Goal: Information Seeking & Learning: Compare options

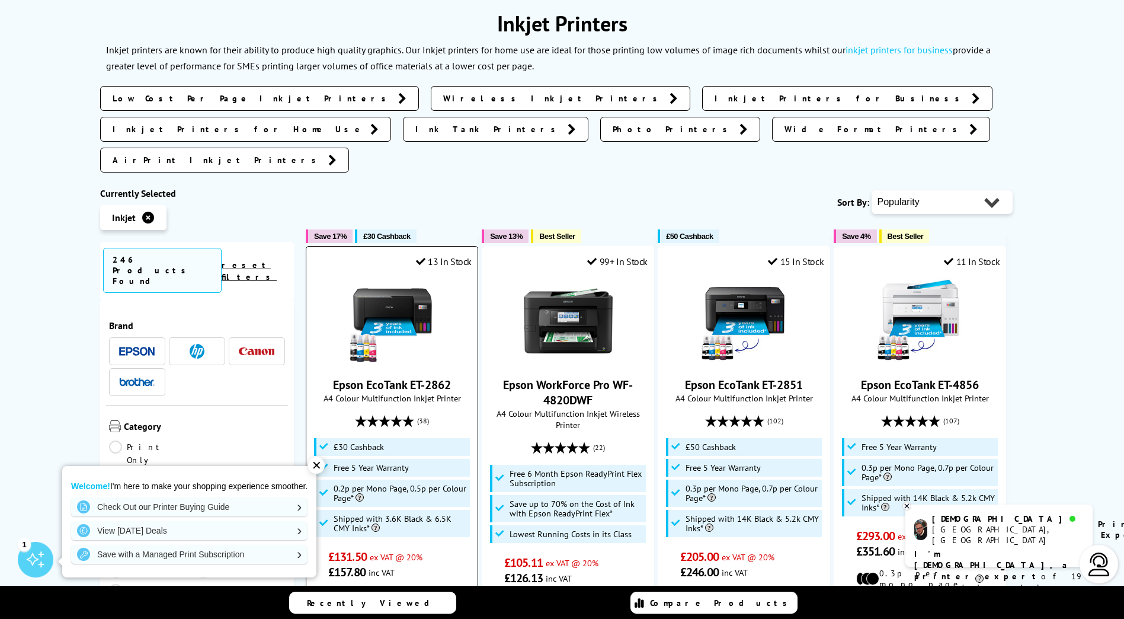
scroll to position [178, 0]
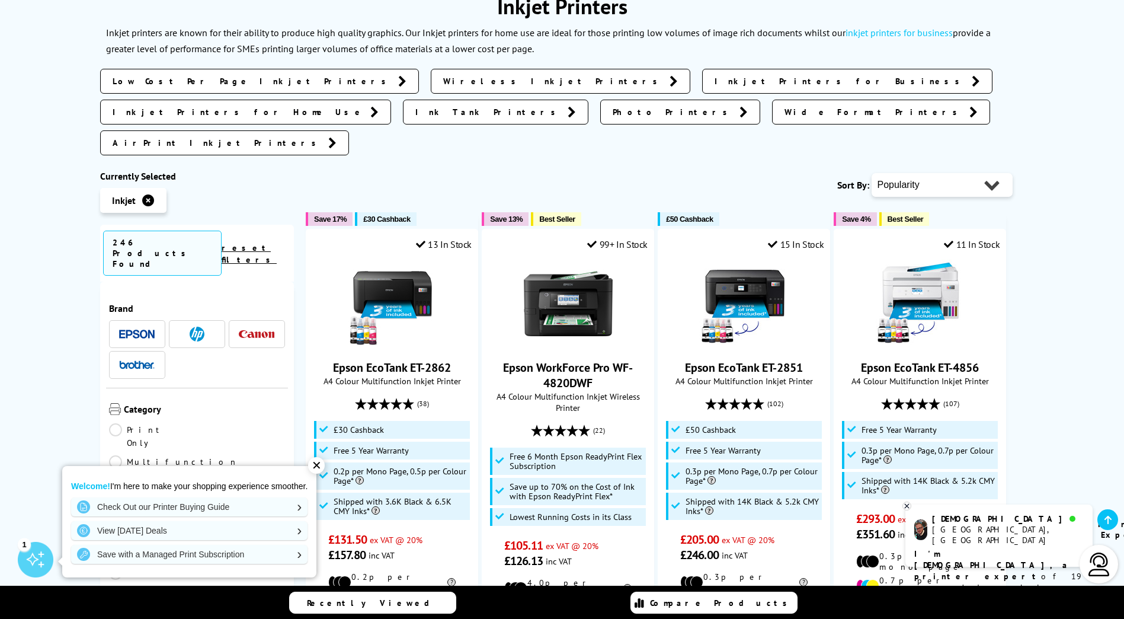
click at [910, 173] on select "Popularity Rating Price - Low to High Price - High to Low Running Costs - Low t…" at bounding box center [942, 185] width 141 height 24
select select "Price Ascending"
click at [872, 173] on select "Popularity Rating Price - Low to High Price - High to Low Running Costs - Low t…" at bounding box center [942, 185] width 141 height 24
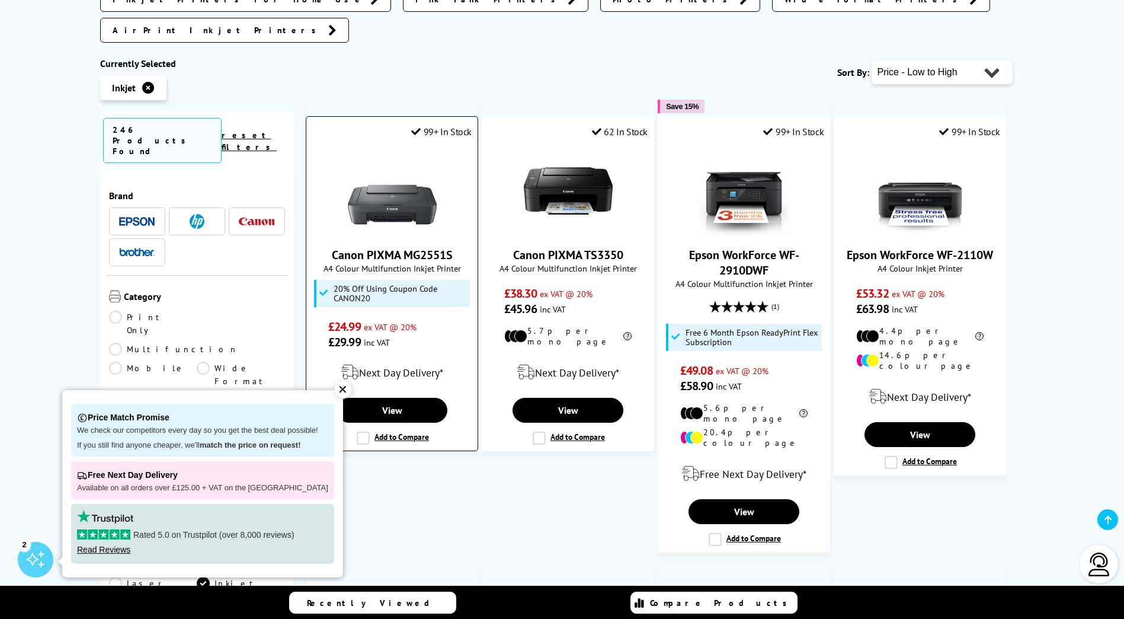
scroll to position [296, 0]
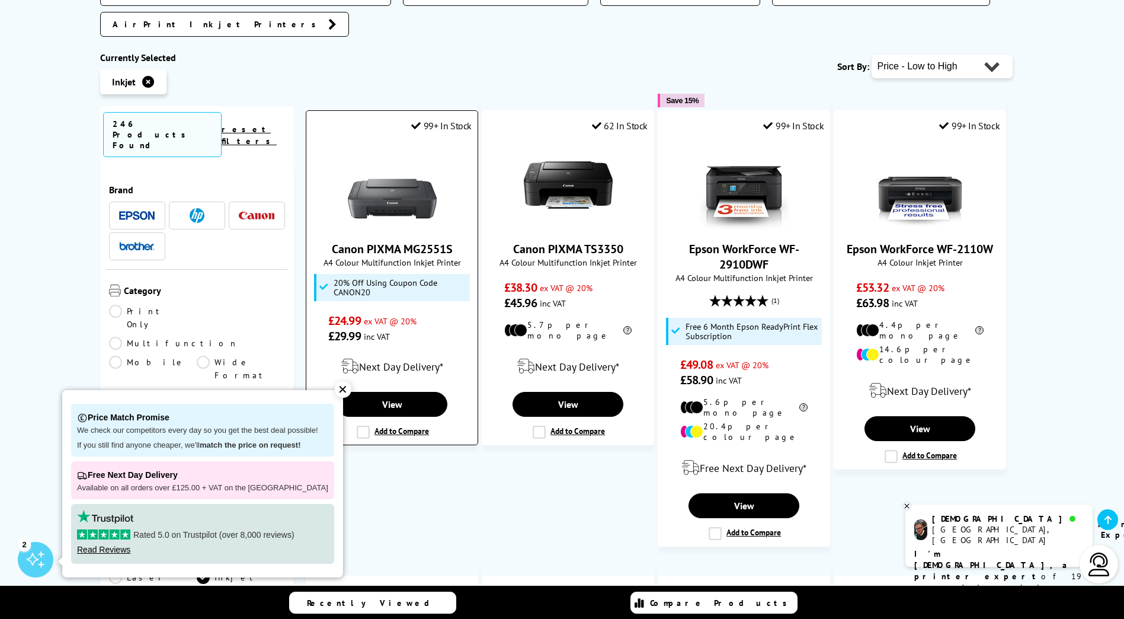
click at [388, 170] on img at bounding box center [392, 184] width 89 height 89
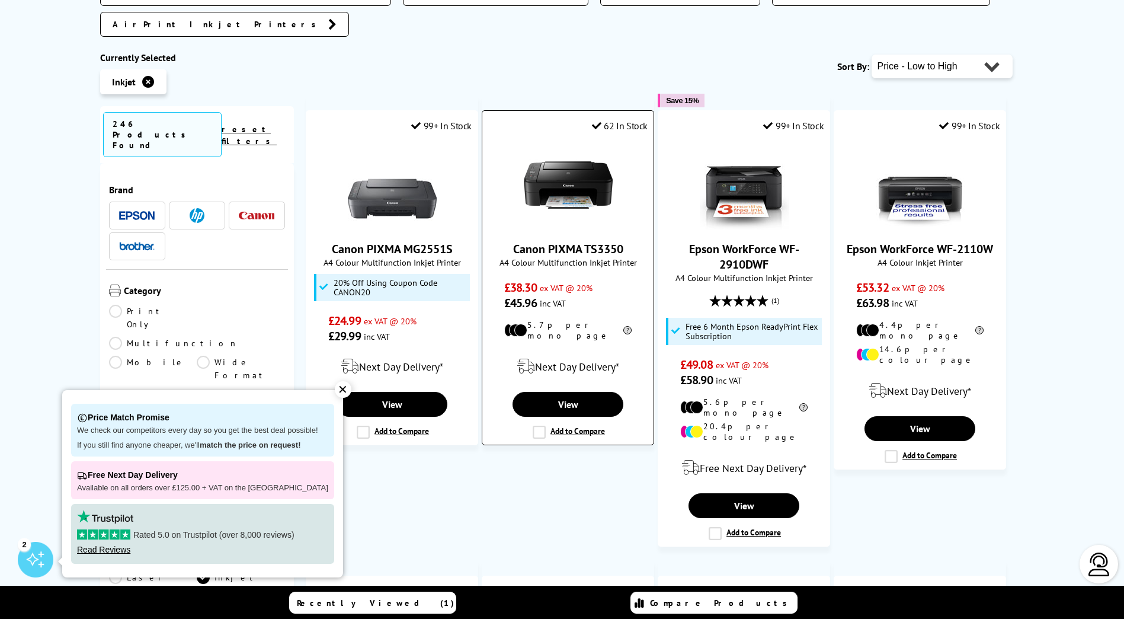
click at [571, 153] on img at bounding box center [568, 184] width 89 height 89
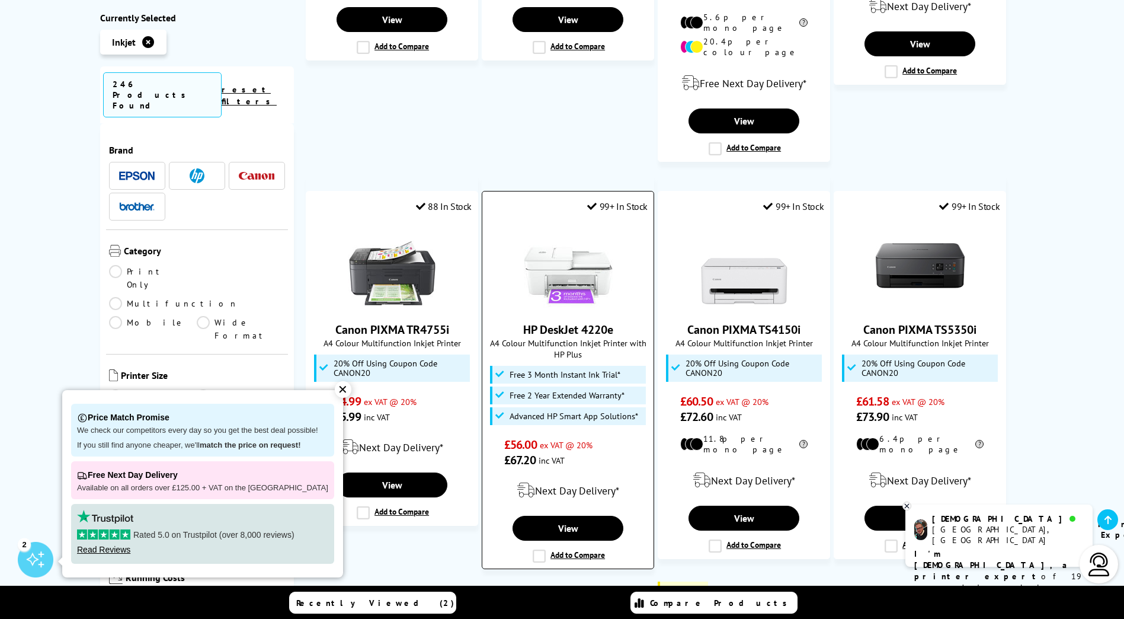
scroll to position [711, 0]
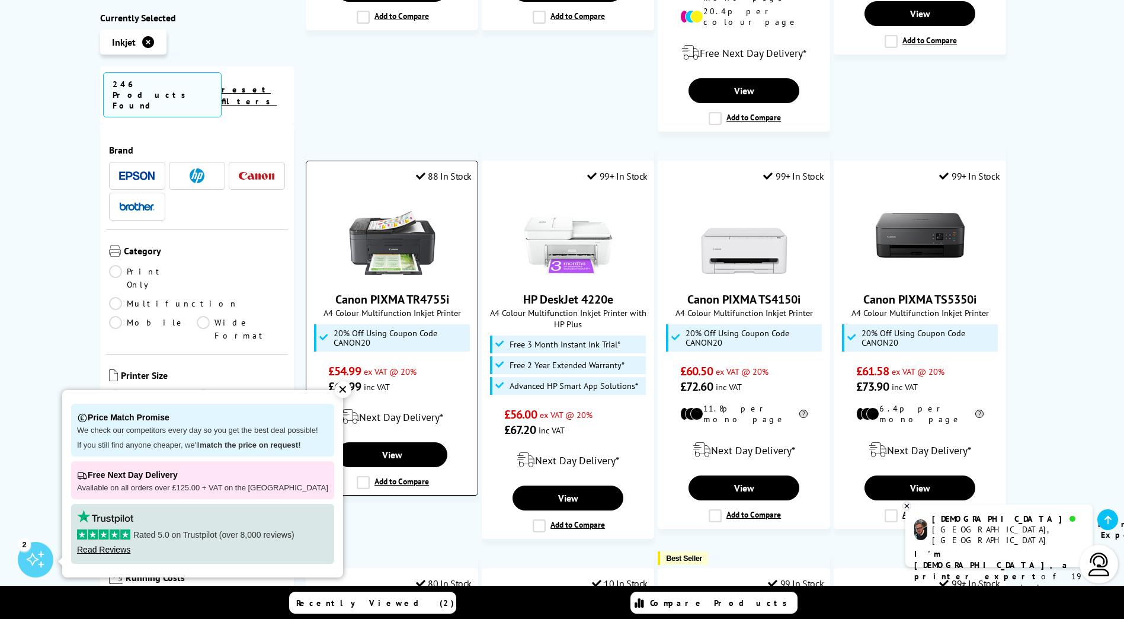
click at [389, 191] on img at bounding box center [392, 235] width 89 height 89
